Goal: Task Accomplishment & Management: Manage account settings

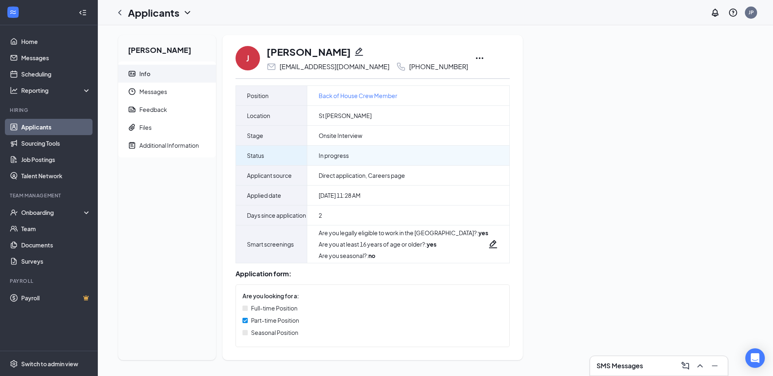
click at [324, 159] on span "In progress" at bounding box center [334, 156] width 30 height 8
click at [47, 128] on link "Applicants" at bounding box center [56, 127] width 70 height 16
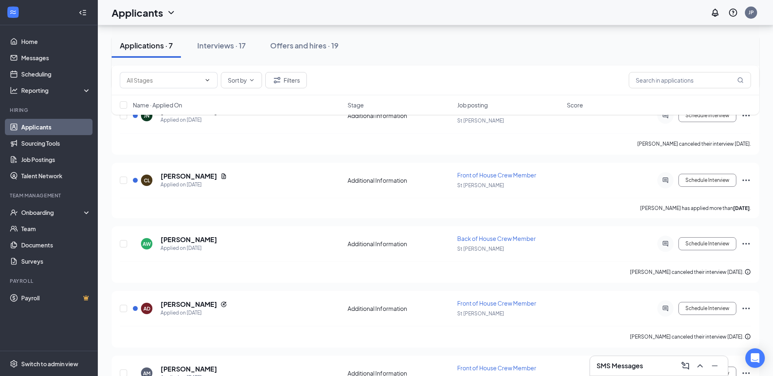
scroll to position [204, 0]
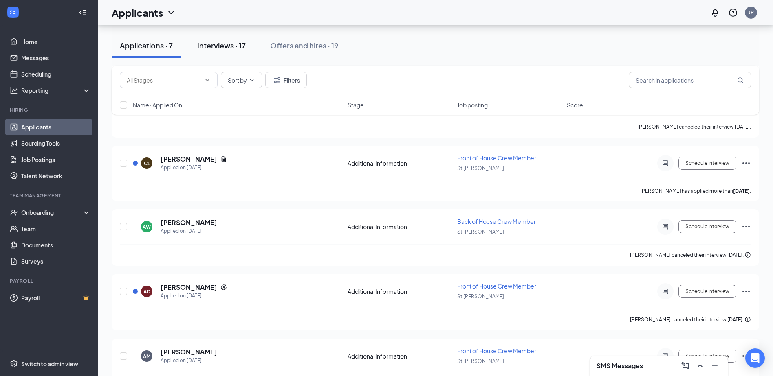
click at [249, 44] on button "Interviews · 17" at bounding box center [221, 45] width 65 height 24
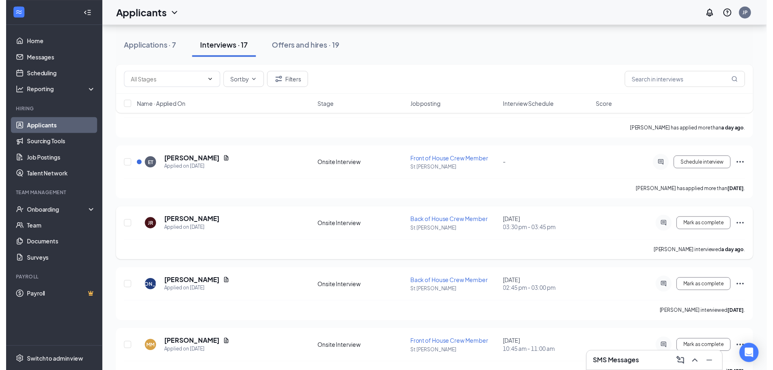
scroll to position [81, 0]
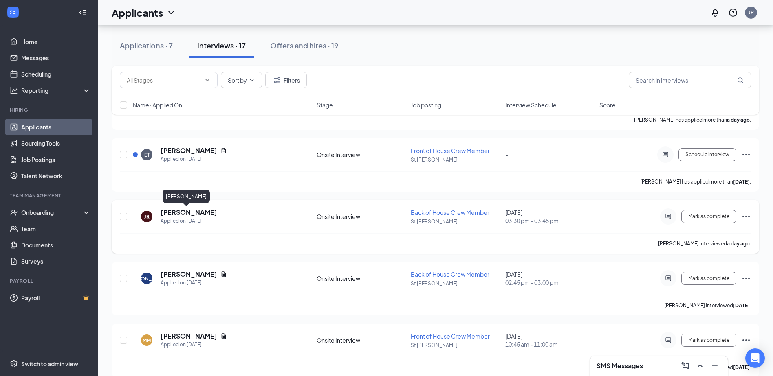
click at [196, 211] on h5 "[PERSON_NAME]" at bounding box center [189, 212] width 57 height 9
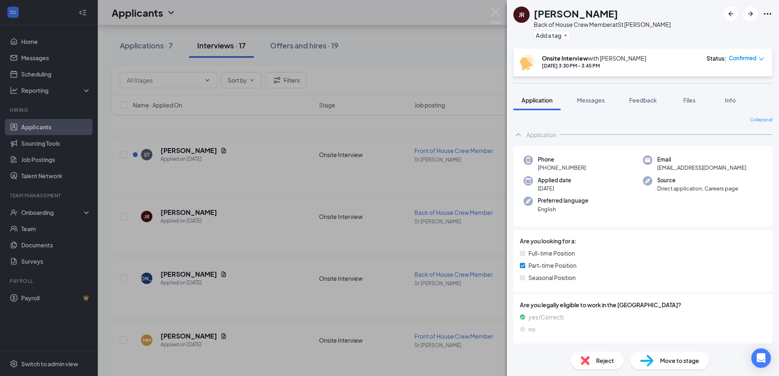
click at [595, 358] on div "Reject" at bounding box center [597, 361] width 53 height 18
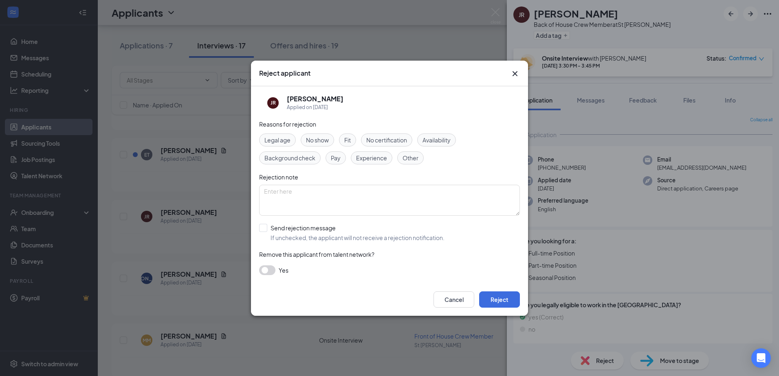
click at [330, 141] on div "No show" at bounding box center [317, 140] width 33 height 13
click at [310, 143] on span "No show" at bounding box center [317, 140] width 23 height 9
click at [326, 141] on span "No show" at bounding box center [317, 140] width 23 height 9
click at [421, 196] on textarea at bounding box center [389, 200] width 261 height 31
type textarea "No show"
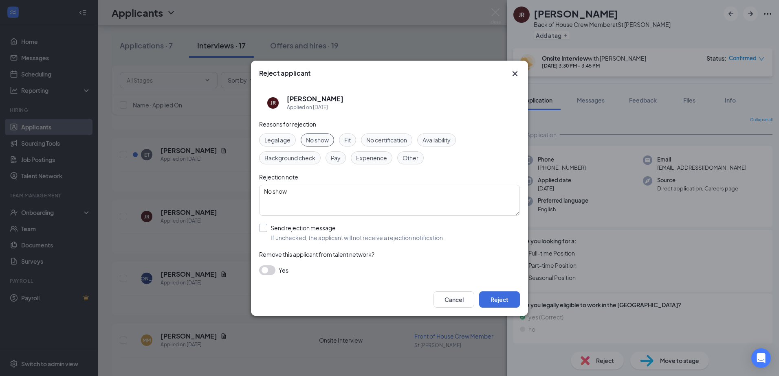
click at [263, 227] on input "Send rejection message If unchecked, the applicant will not receive a rejection…" at bounding box center [351, 233] width 185 height 18
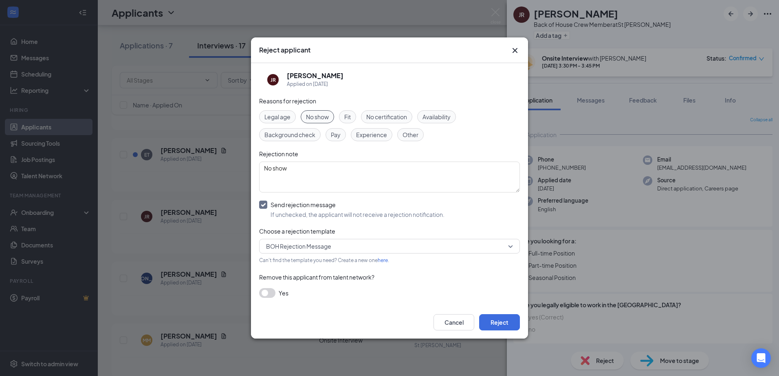
click at [263, 207] on input "Send rejection message If unchecked, the applicant will not receive a rejection…" at bounding box center [351, 210] width 185 height 18
checkbox input "false"
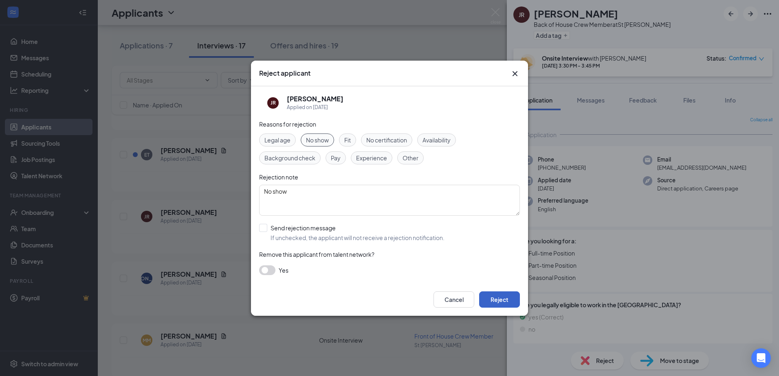
click at [500, 299] on button "Reject" at bounding box center [499, 300] width 41 height 16
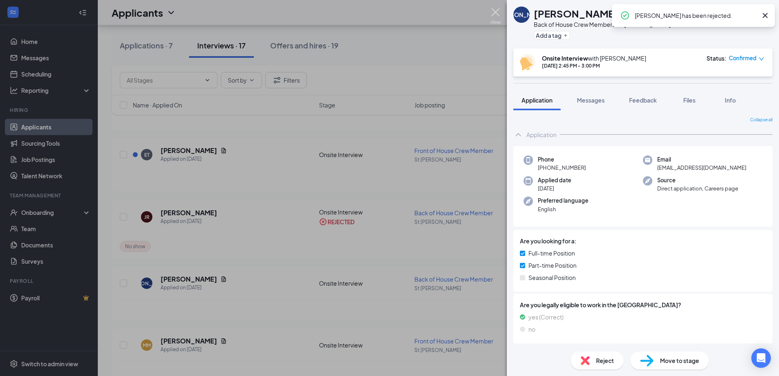
click at [497, 9] on img at bounding box center [496, 16] width 10 height 16
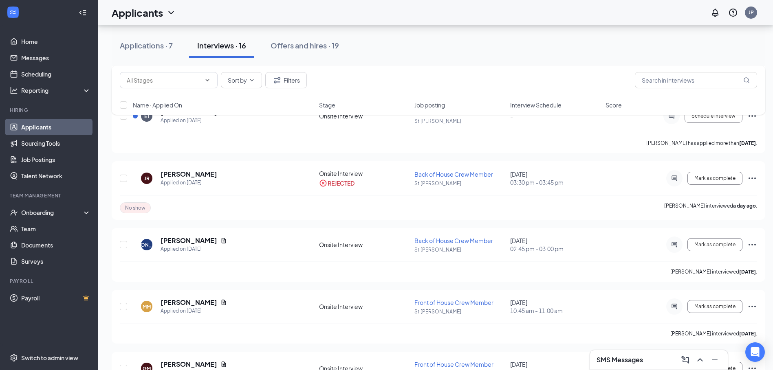
scroll to position [122, 0]
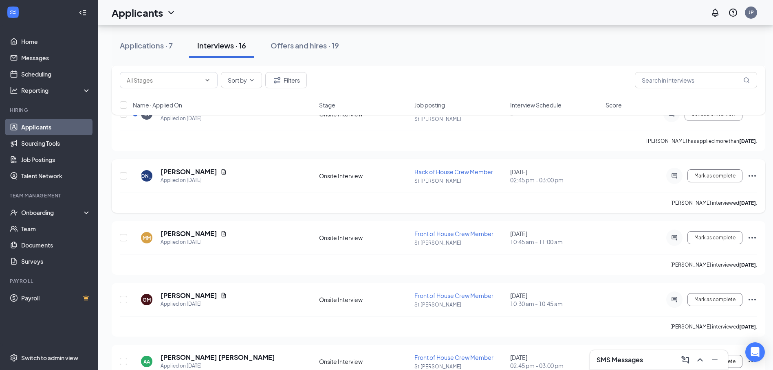
click at [748, 178] on icon "Ellipses" at bounding box center [752, 176] width 10 height 10
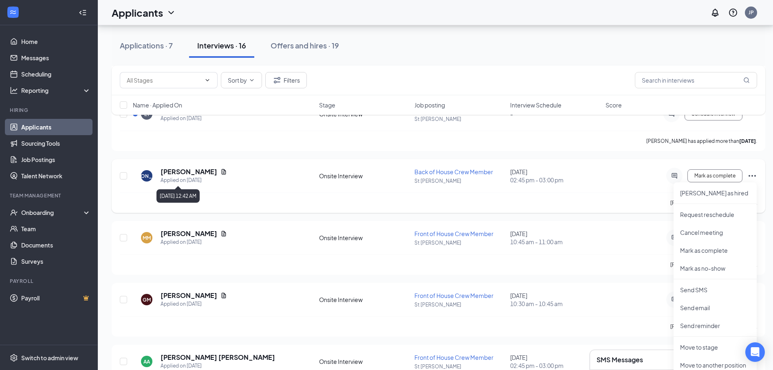
click at [167, 174] on h5 "[PERSON_NAME]" at bounding box center [189, 171] width 57 height 9
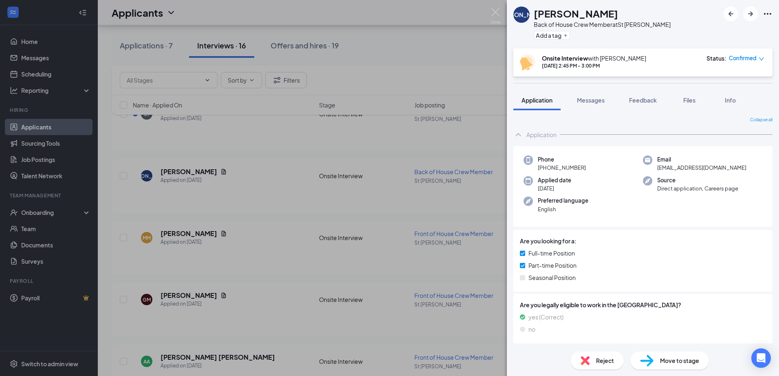
click at [585, 357] on img at bounding box center [585, 360] width 9 height 9
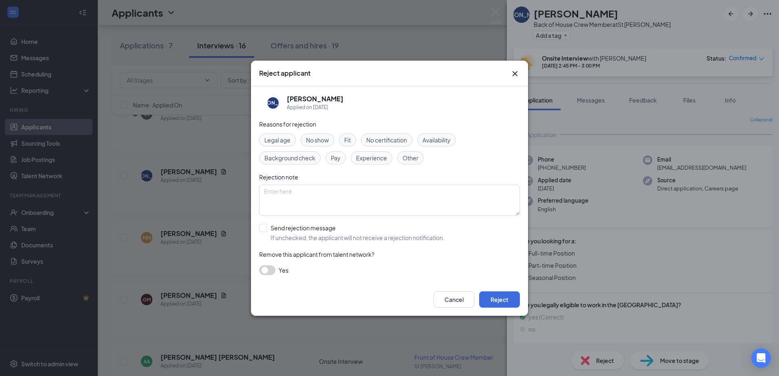
click at [410, 156] on span "Other" at bounding box center [411, 158] width 16 height 9
click at [408, 191] on textarea at bounding box center [389, 200] width 261 height 31
click at [508, 304] on button "Reject" at bounding box center [499, 300] width 41 height 16
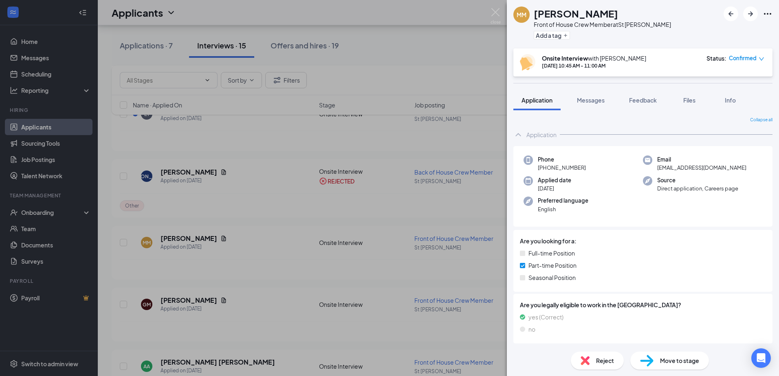
click at [15, 46] on div "MM [PERSON_NAME] Front of House Crew Member at [GEOGRAPHIC_DATA][PERSON_NAME] A…" at bounding box center [389, 188] width 779 height 376
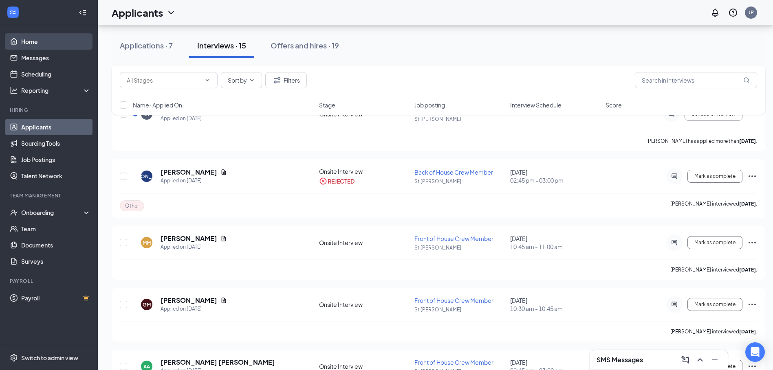
click at [21, 44] on link "Home" at bounding box center [56, 41] width 70 height 16
